Goal: Go to known website: Access a specific website the user already knows

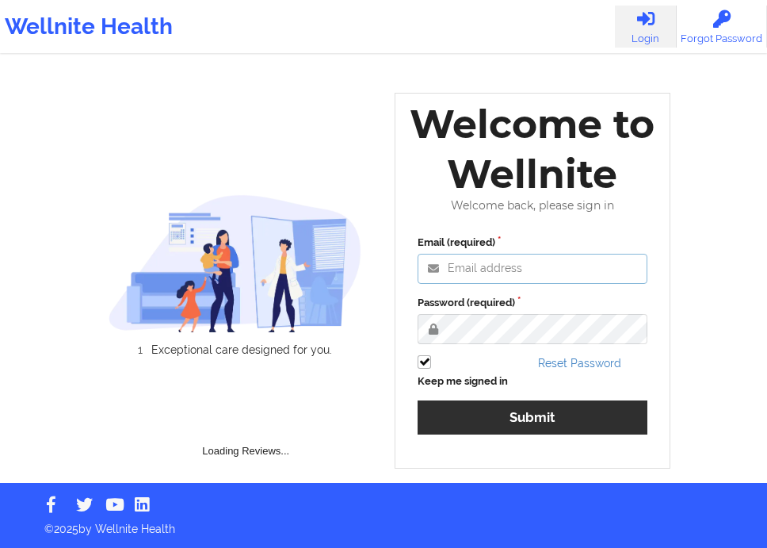
type input "[EMAIL_ADDRESS][DOMAIN_NAME]"
click at [581, 420] on button "Submit" at bounding box center [533, 417] width 230 height 34
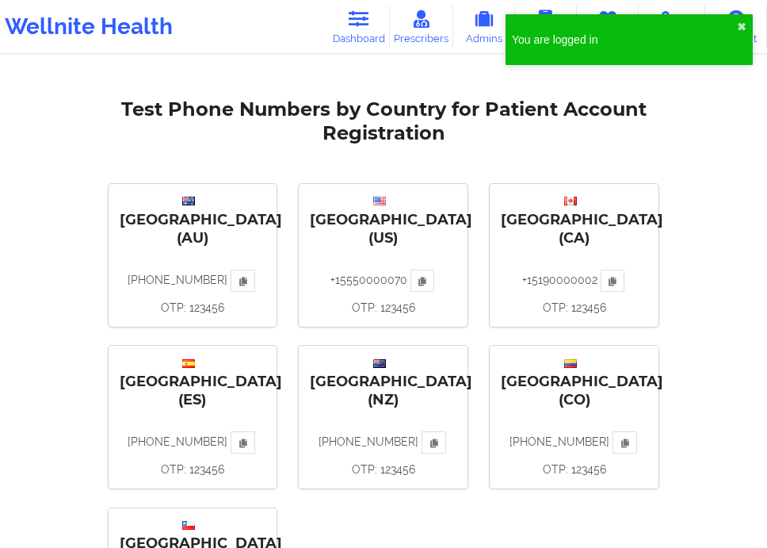
scroll to position [29, 0]
